Goal: Browse casually: Explore the website without a specific task or goal

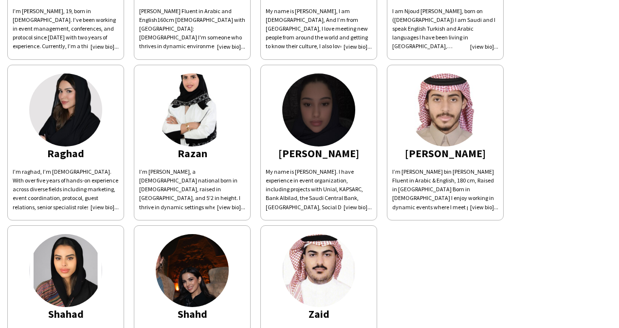
scroll to position [510, 0]
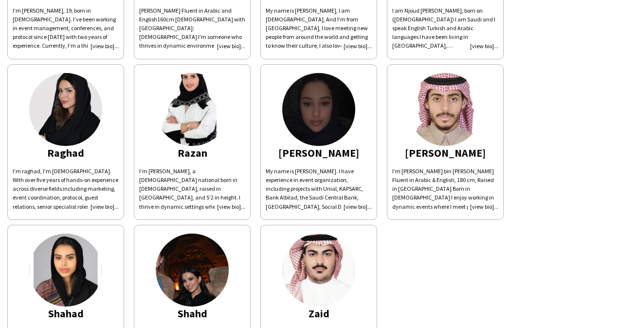
click at [57, 114] on img at bounding box center [65, 109] width 73 height 73
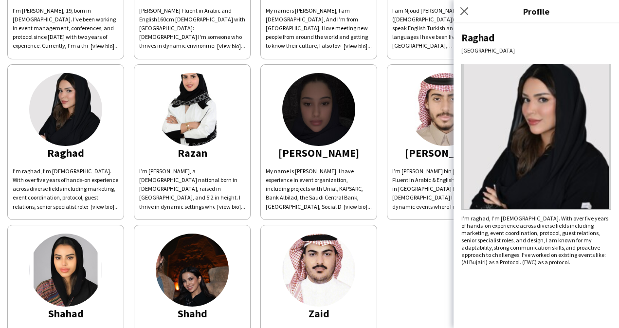
click at [0, 124] on html "Talent Blueprint FZ LLC L'Oreal CEO visit - [PERSON_NAME] Shortlisted [PERSON_N…" at bounding box center [309, 164] width 619 height 328
click at [464, 12] on icon at bounding box center [464, 10] width 9 height 9
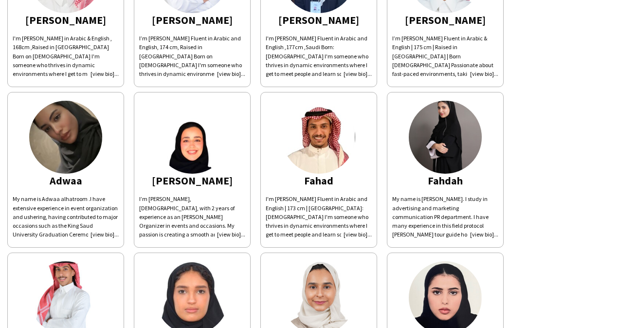
scroll to position [162, 0]
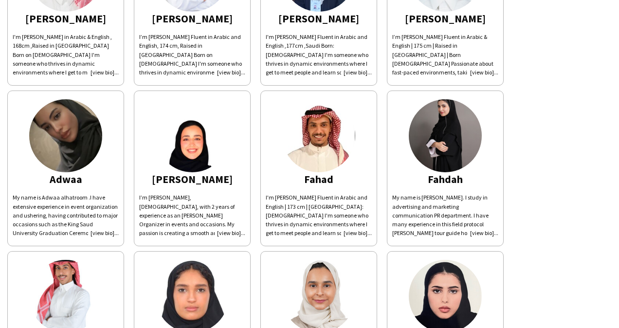
click at [80, 134] on img at bounding box center [65, 135] width 73 height 73
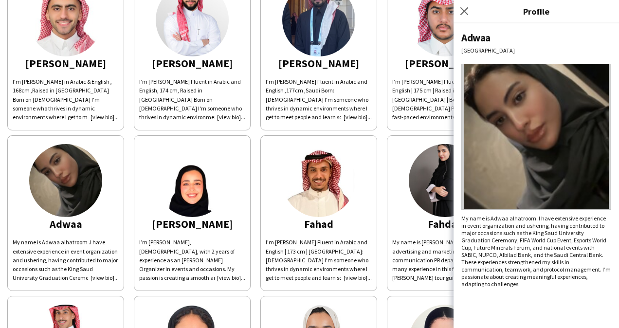
scroll to position [0, 0]
click at [464, 11] on icon at bounding box center [464, 10] width 9 height 9
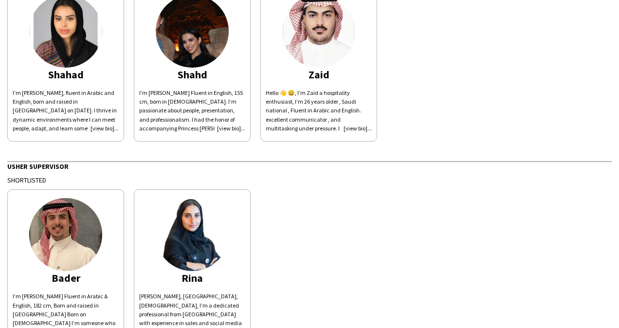
scroll to position [807, 0]
